Goal: Find specific page/section: Find specific page/section

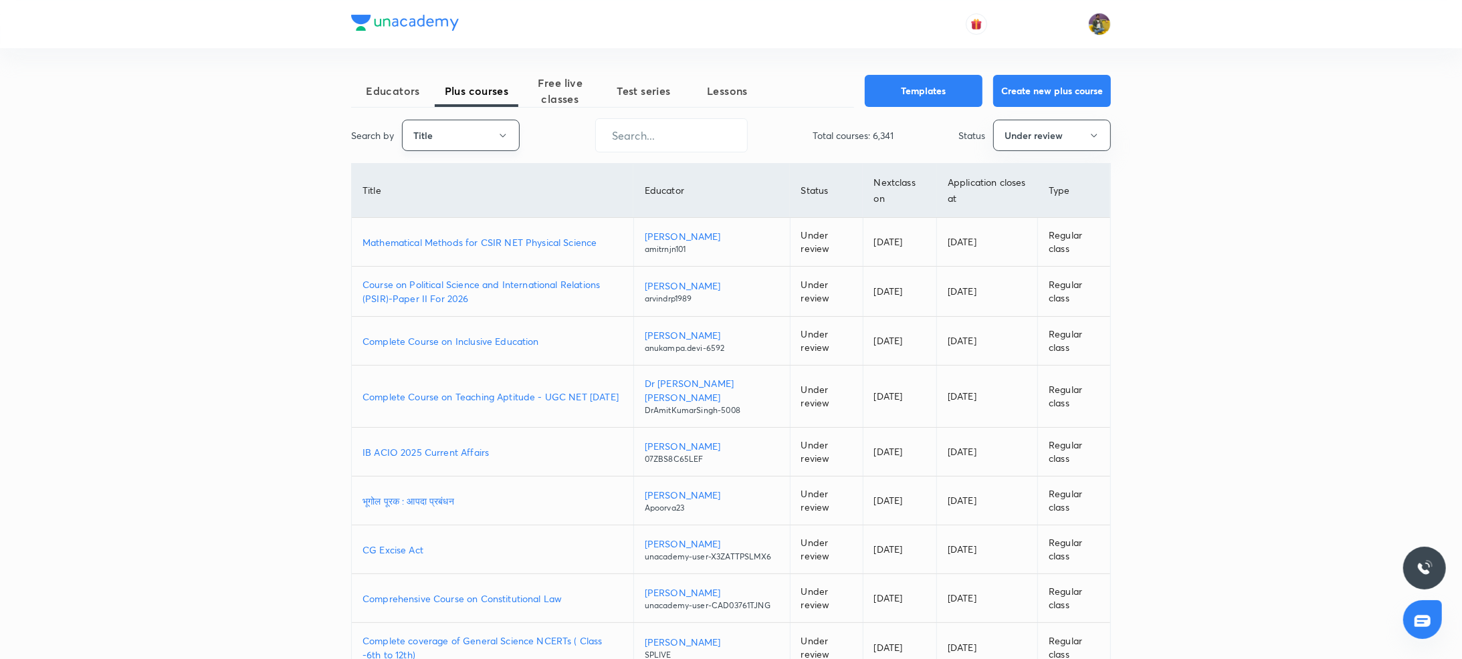
click at [477, 140] on button "Title" at bounding box center [461, 135] width 118 height 31
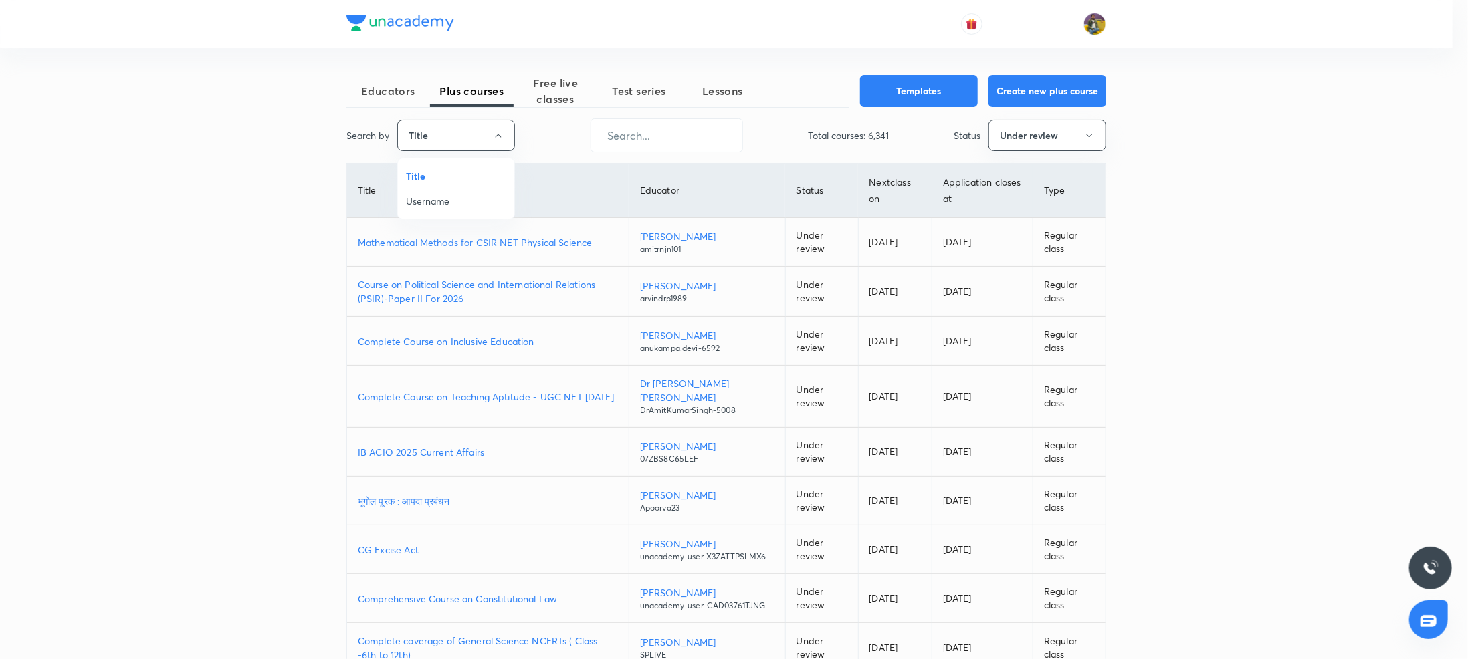
click at [441, 196] on span "Username" at bounding box center [456, 201] width 100 height 14
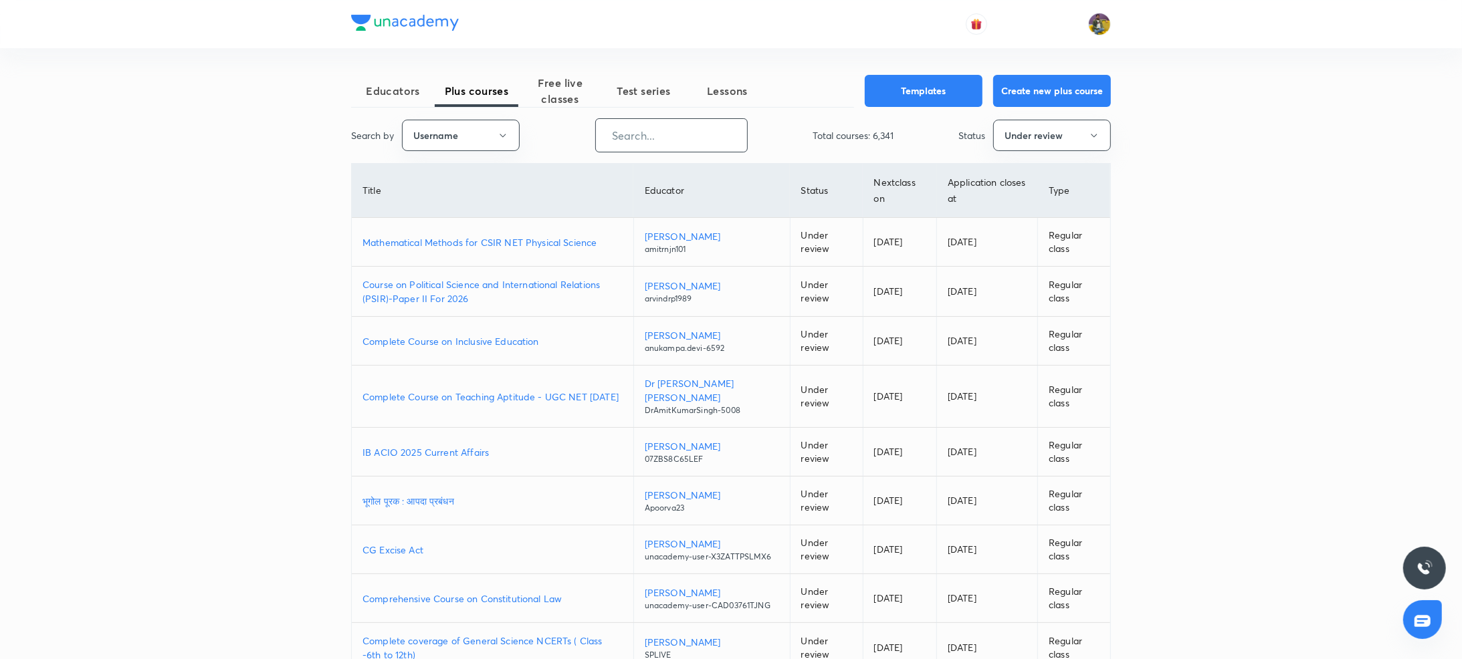
click at [719, 136] on input "text" at bounding box center [671, 135] width 151 height 34
paste input "Shanu__Arora"
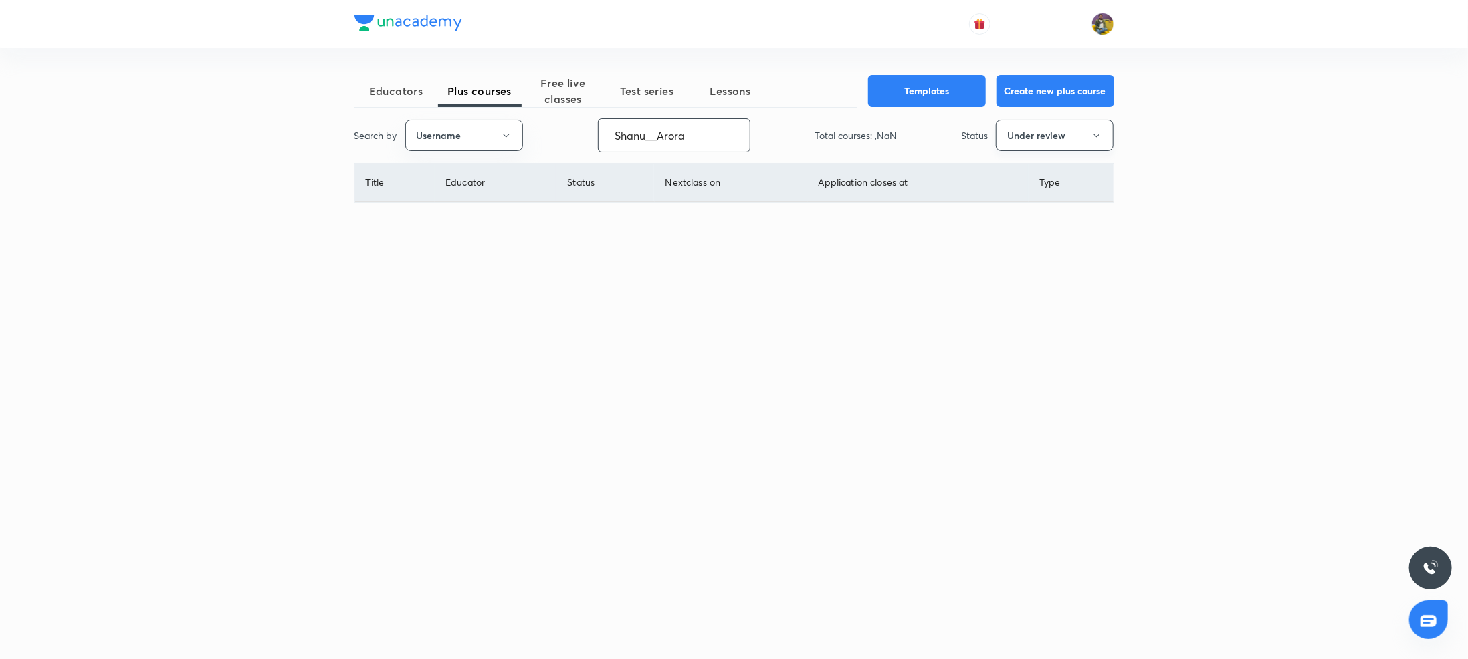
type input "Shanu__Arora"
click at [1088, 137] on button "Under review" at bounding box center [1055, 135] width 118 height 31
click at [1010, 248] on span "Live" at bounding box center [1055, 250] width 100 height 14
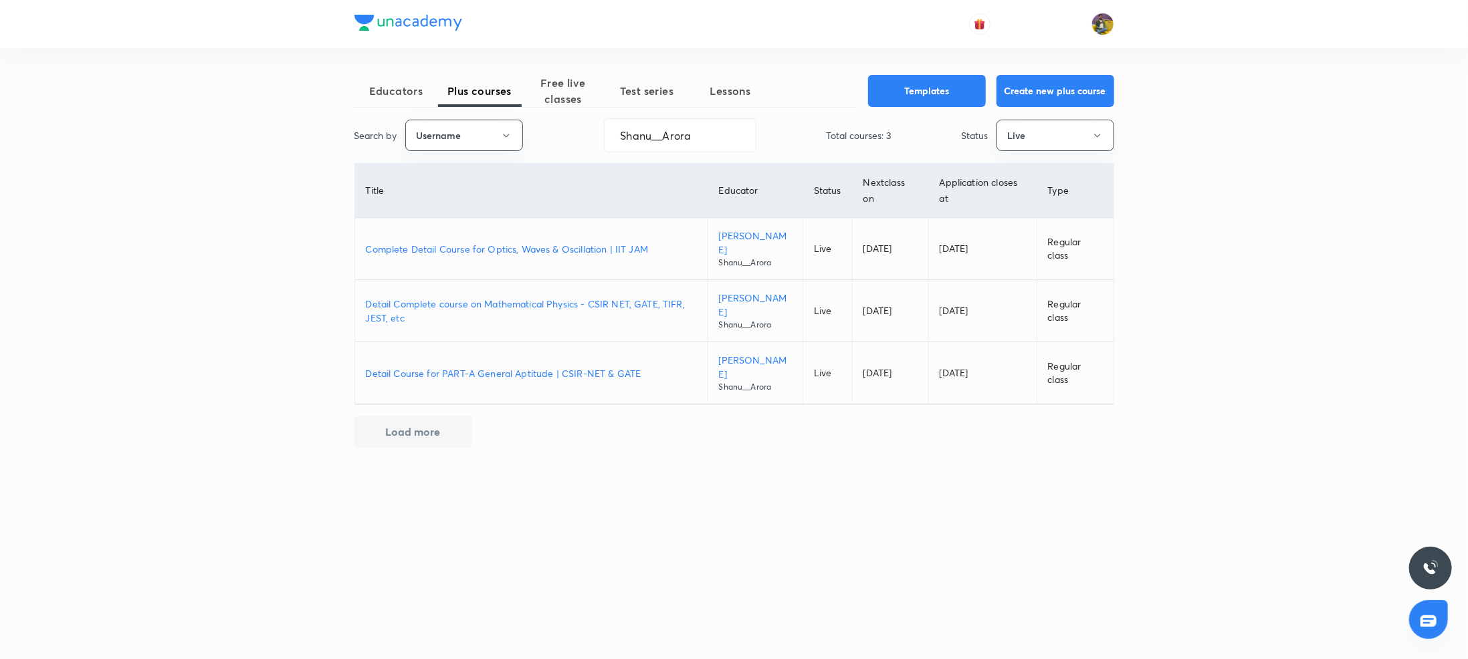
click at [514, 372] on p "Detail Course for PART-A General Aptitude | CSIR-NET & GATE" at bounding box center [531, 373] width 331 height 14
